Goal: Complete application form

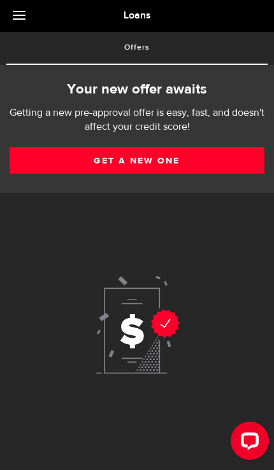
click at [200, 167] on link "Get a new one" at bounding box center [137, 160] width 255 height 27
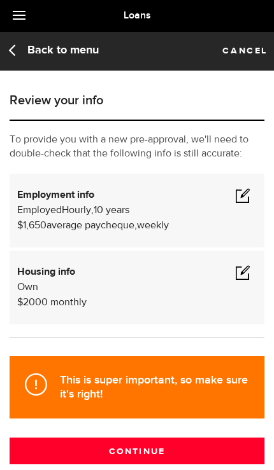
click at [178, 453] on button "Continue" at bounding box center [137, 451] width 255 height 27
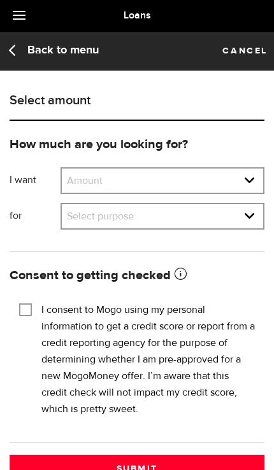
click at [250, 183] on select "Amount $500 $1000 $2000 $3000 $4000 $5000 $6000 $7000 $8000 $9000 $10000 $11000…" at bounding box center [162, 182] width 201 height 27
select select "5000"
click at [256, 220] on select "Select purpose Credit Card Refinancing/Pay Off Credit Cards Debt Consolidation …" at bounding box center [162, 217] width 201 height 27
select select "Vacation/Travel"
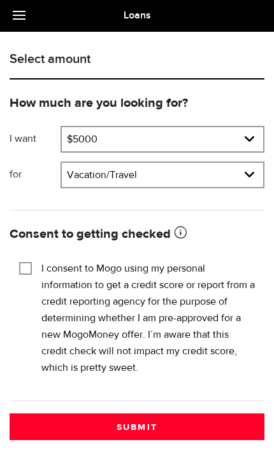
scroll to position [41, 0]
click at [27, 273] on div at bounding box center [25, 269] width 10 height 10
checkbox input "true"
click at [173, 428] on button "Submit" at bounding box center [137, 427] width 255 height 27
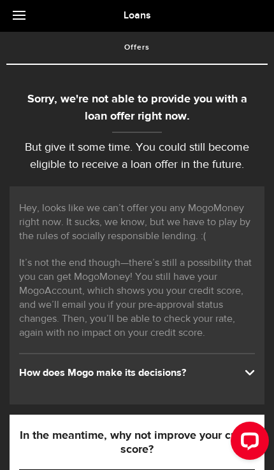
click at [26, 23] on link at bounding box center [22, 16] width 45 height 32
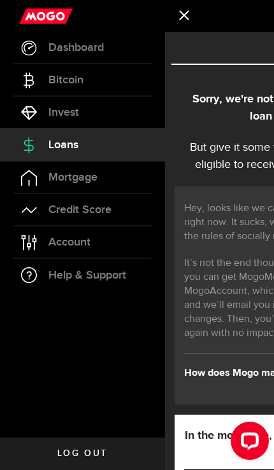
click at [104, 453] on span "Log out" at bounding box center [82, 453] width 50 height 9
